Goal: Information Seeking & Learning: Learn about a topic

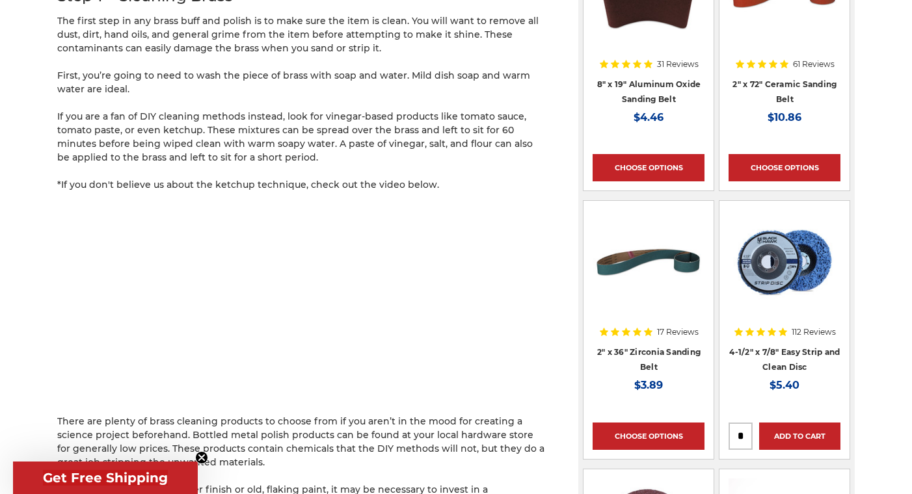
scroll to position [919, 0]
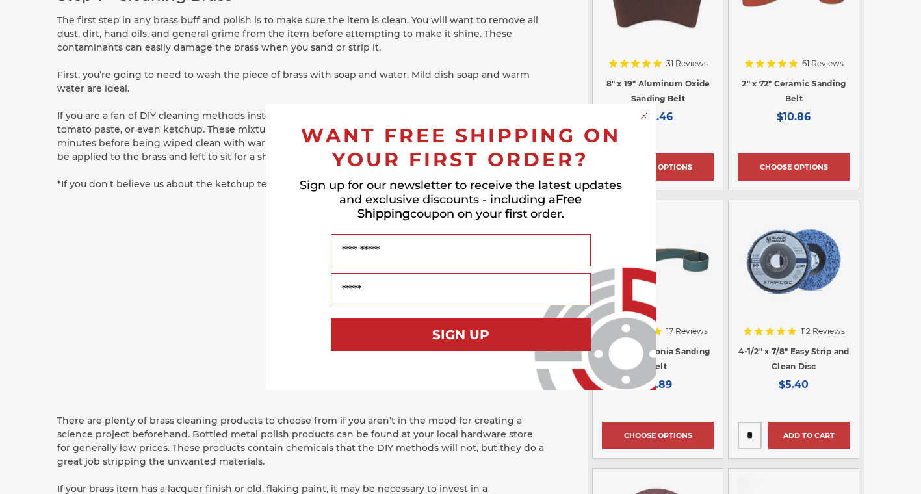
click at [646, 116] on circle "Close dialog" at bounding box center [644, 116] width 12 height 12
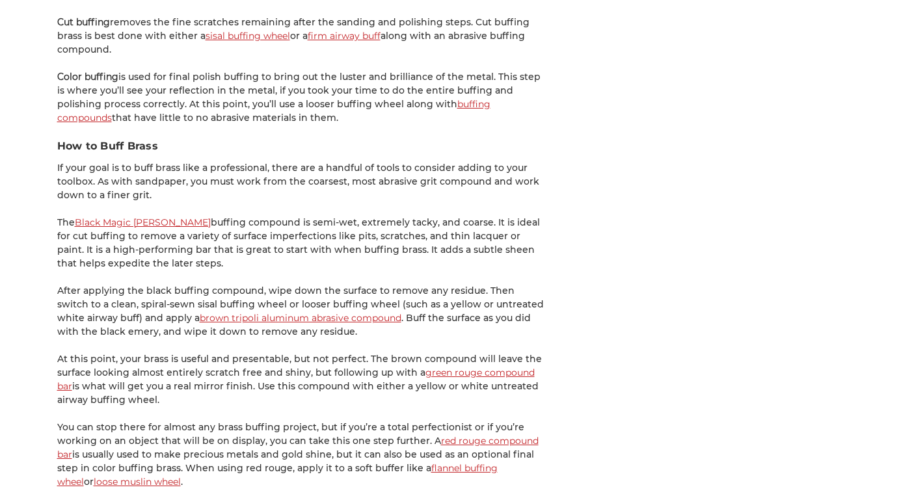
scroll to position [2155, 0]
click at [256, 29] on link "sisal buffing wheel" at bounding box center [247, 35] width 85 height 12
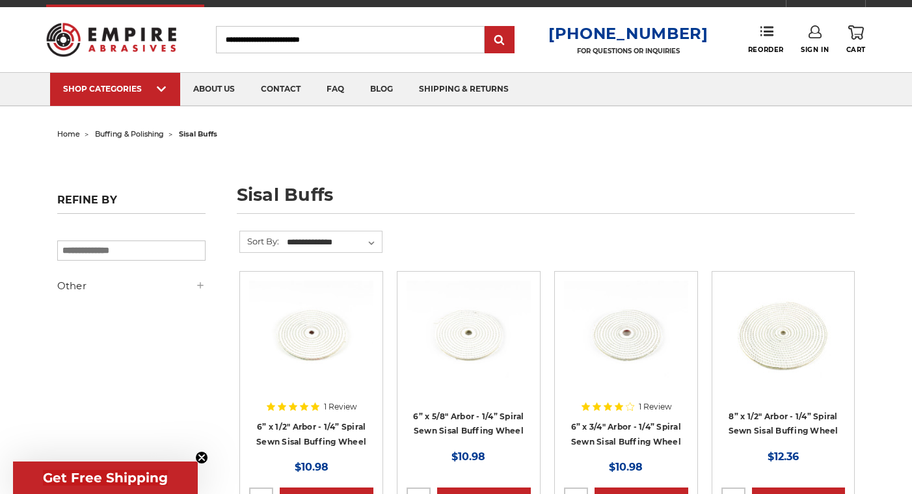
scroll to position [12, 0]
